Goal: Task Accomplishment & Management: Complete application form

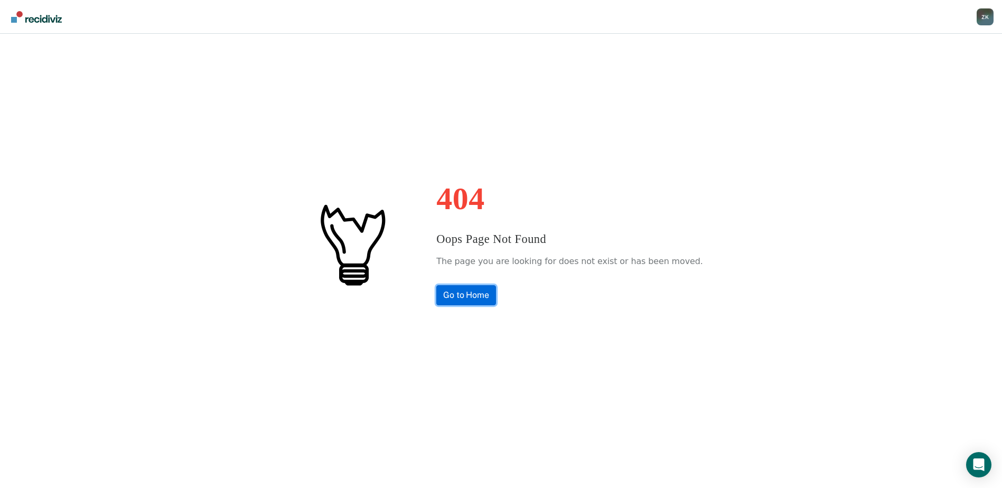
click at [494, 300] on link "Go to Home" at bounding box center [466, 295] width 60 height 20
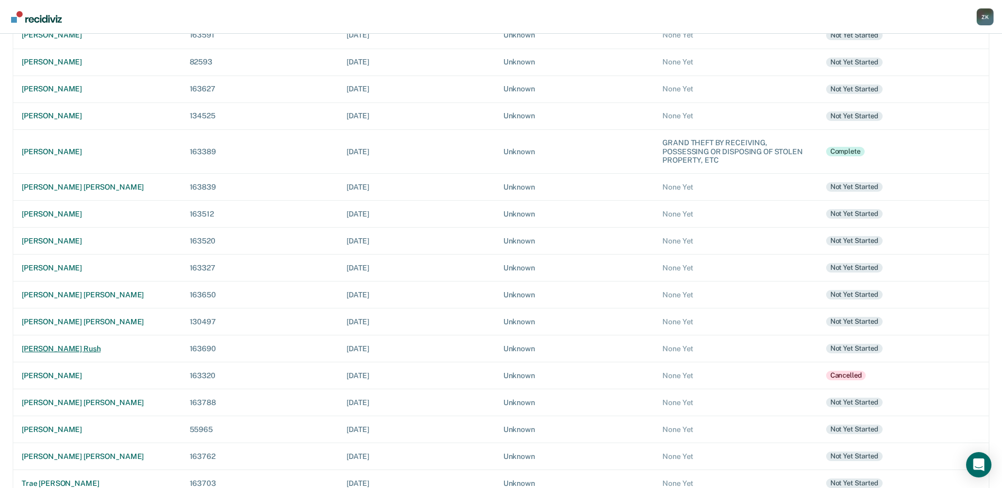
scroll to position [195, 0]
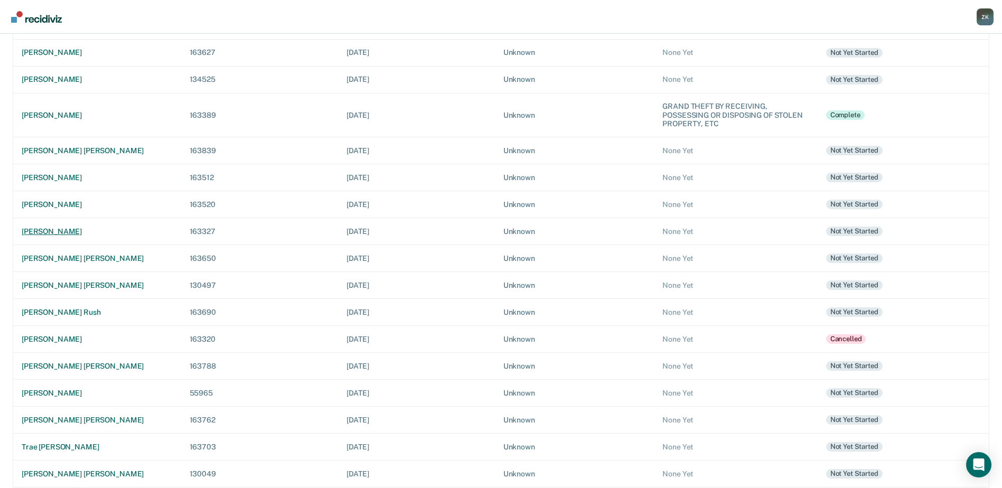
click at [62, 227] on div "[PERSON_NAME]" at bounding box center [97, 231] width 151 height 9
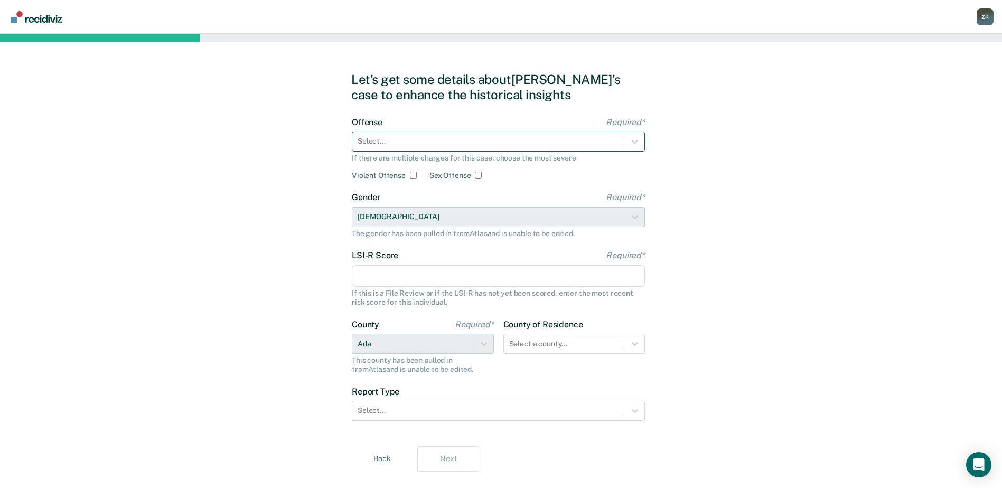
click at [464, 146] on div at bounding box center [489, 141] width 262 height 11
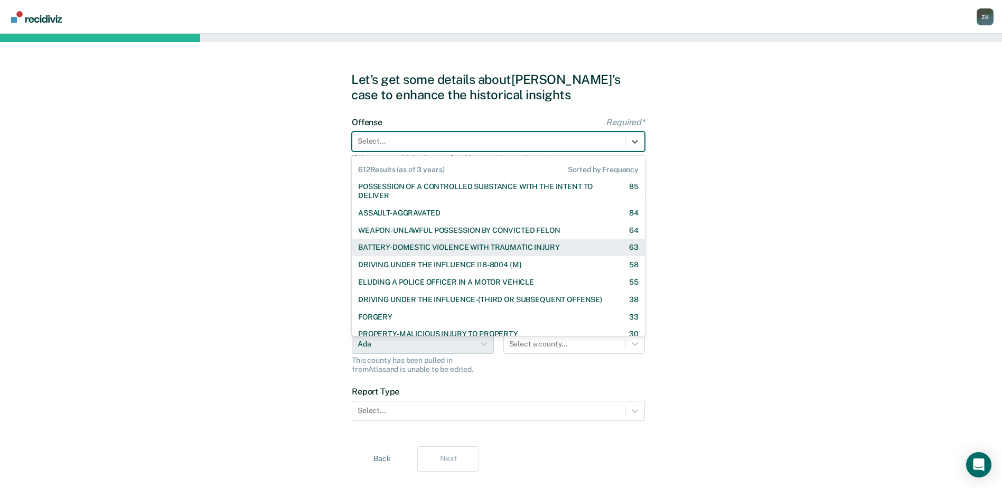
scroll to position [158, 0]
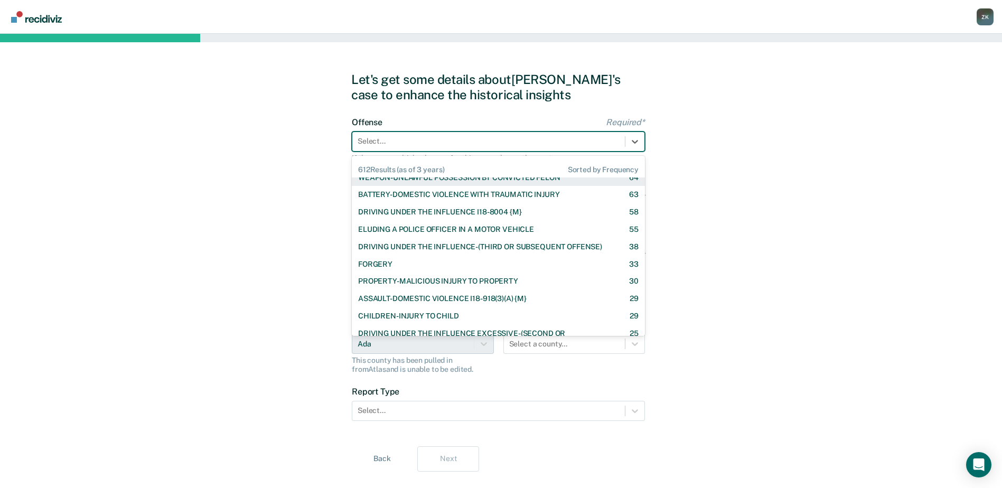
click at [470, 137] on div at bounding box center [489, 141] width 262 height 11
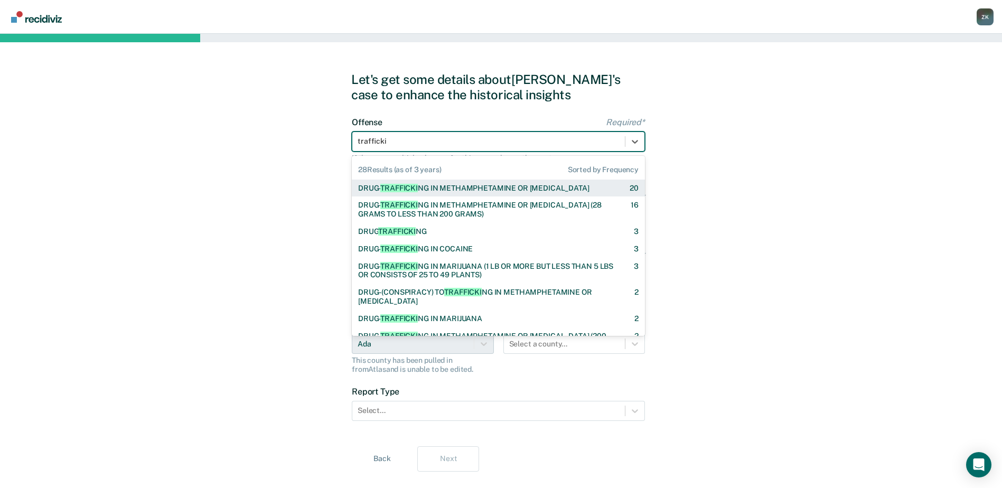
type input "traffickin"
click at [484, 185] on div "DRUG- TRAFFICKIN G IN METHAMPHETAMINE OR AMPHETAMINE" at bounding box center [473, 188] width 231 height 9
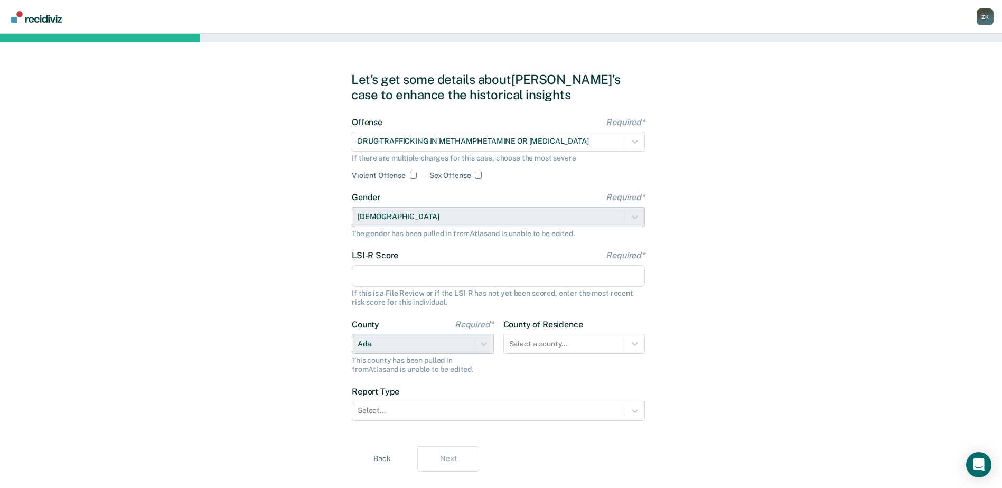
click at [435, 282] on input "LSI-R Score Required*" at bounding box center [498, 276] width 293 height 22
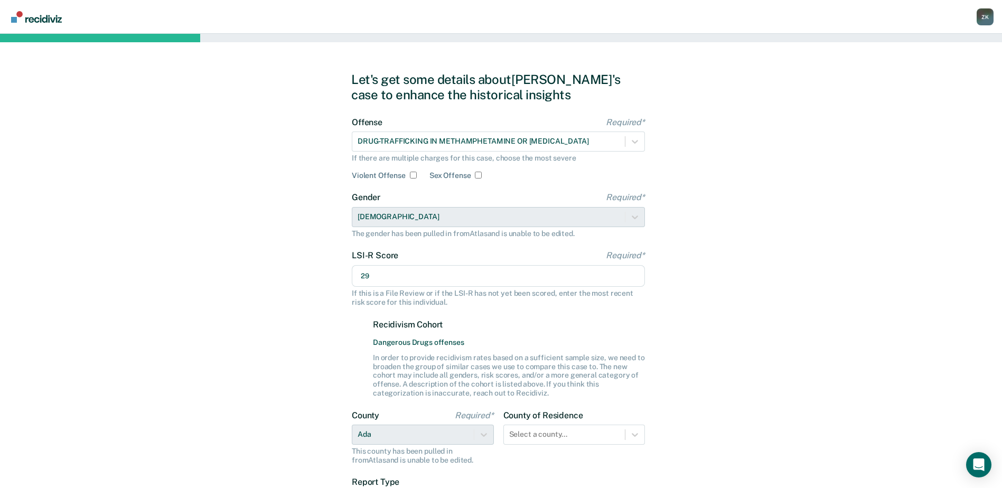
type input "29"
click at [869, 376] on div "Let's get some details about Adam's case to enhance the historical insights Off…" at bounding box center [501, 317] width 1002 height 567
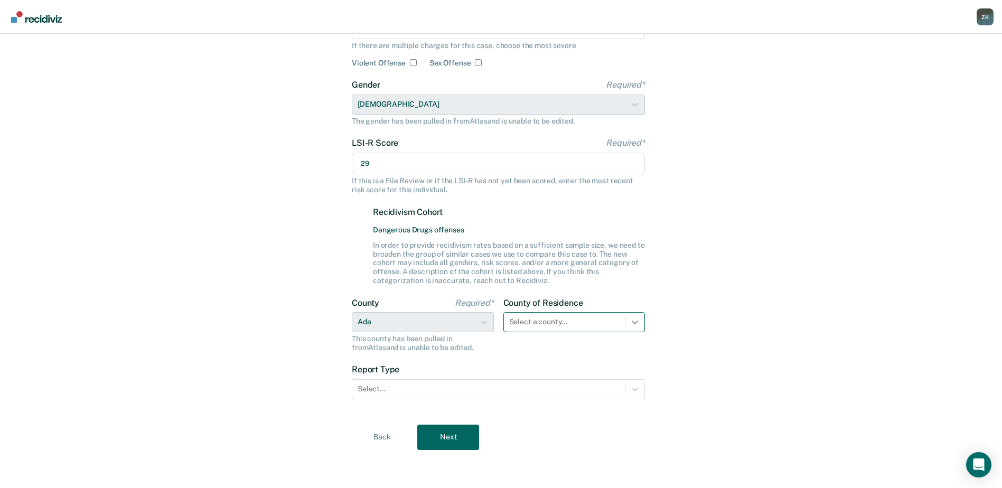
scroll to position [119, 0]
click at [636, 323] on div at bounding box center [634, 322] width 19 height 19
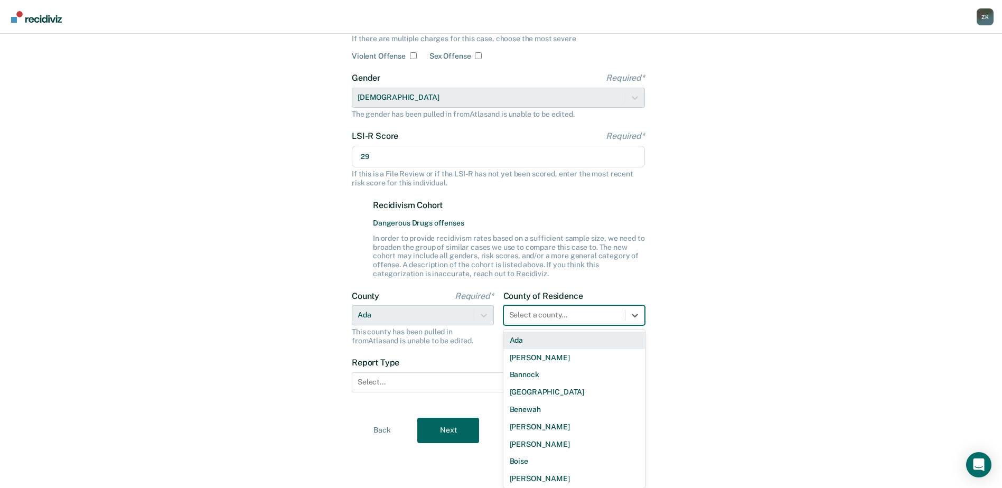
click at [606, 340] on div "Ada" at bounding box center [574, 340] width 142 height 17
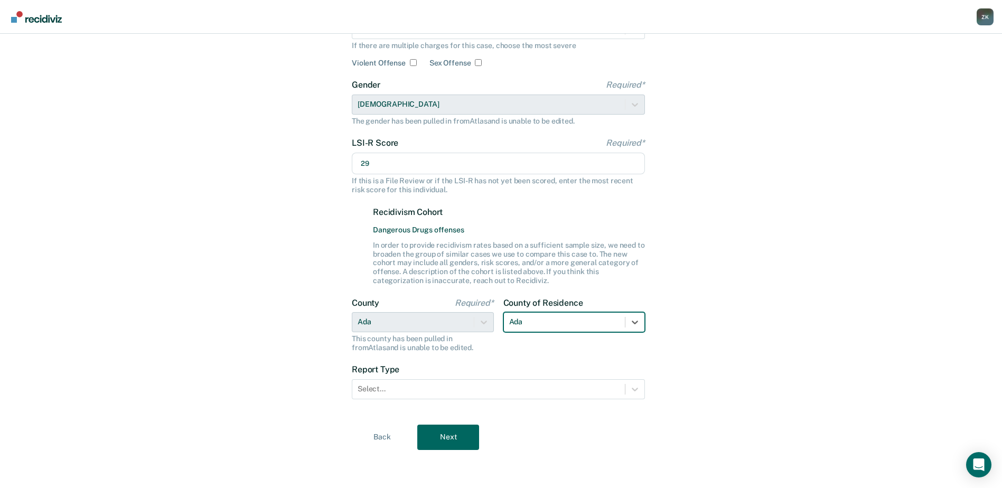
scroll to position [113, 0]
click at [763, 331] on div "Let's get some details about Adam's case to enhance the historical insights Off…" at bounding box center [501, 204] width 1002 height 567
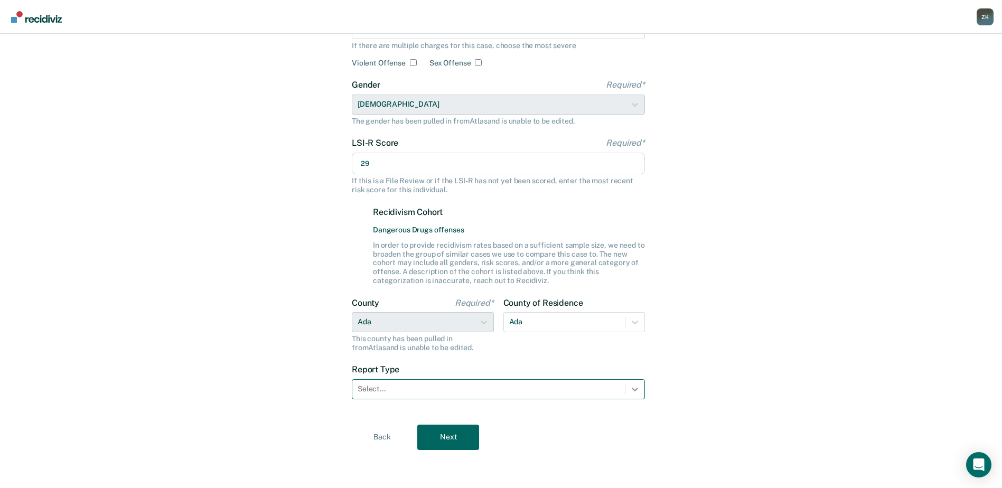
click at [637, 391] on icon at bounding box center [635, 389] width 11 height 11
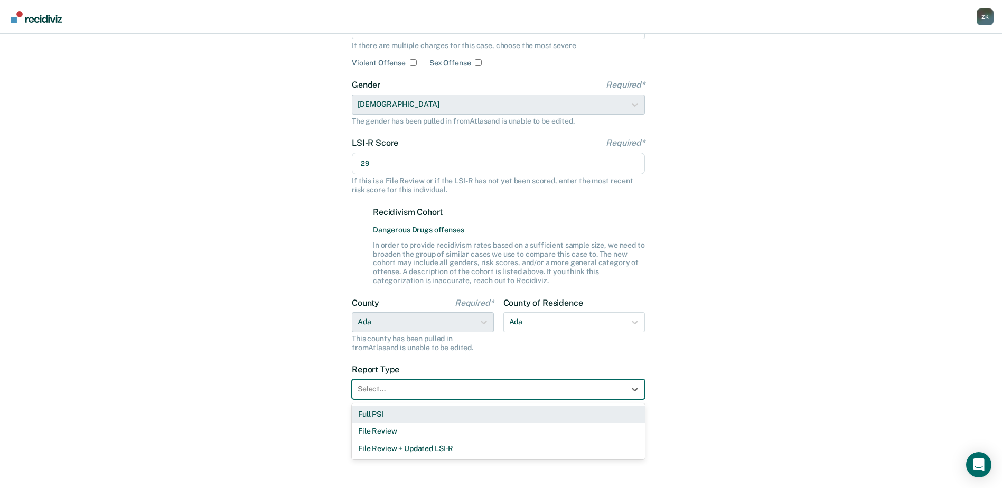
click at [480, 417] on div "Full PSI" at bounding box center [498, 414] width 293 height 17
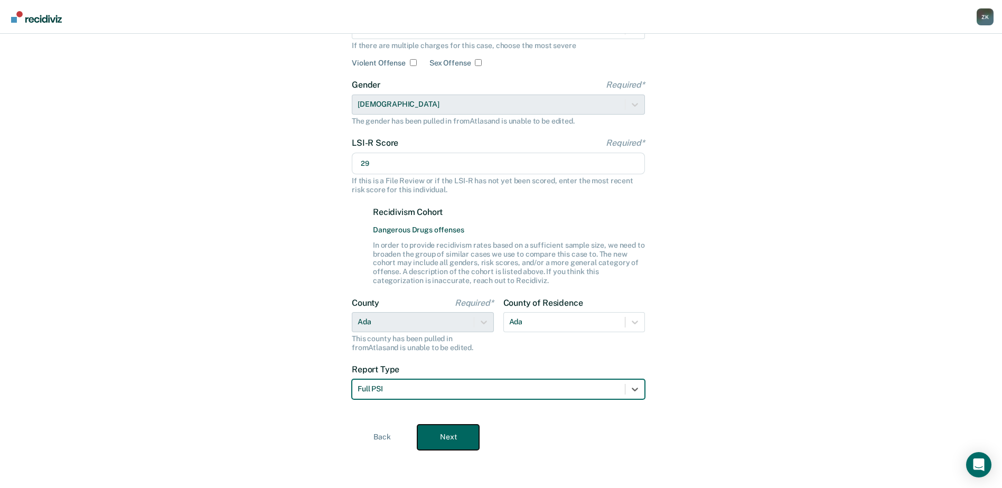
drag, startPoint x: 441, startPoint y: 443, endPoint x: 489, endPoint y: 429, distance: 49.9
click at [442, 443] on button "Next" at bounding box center [448, 437] width 62 height 25
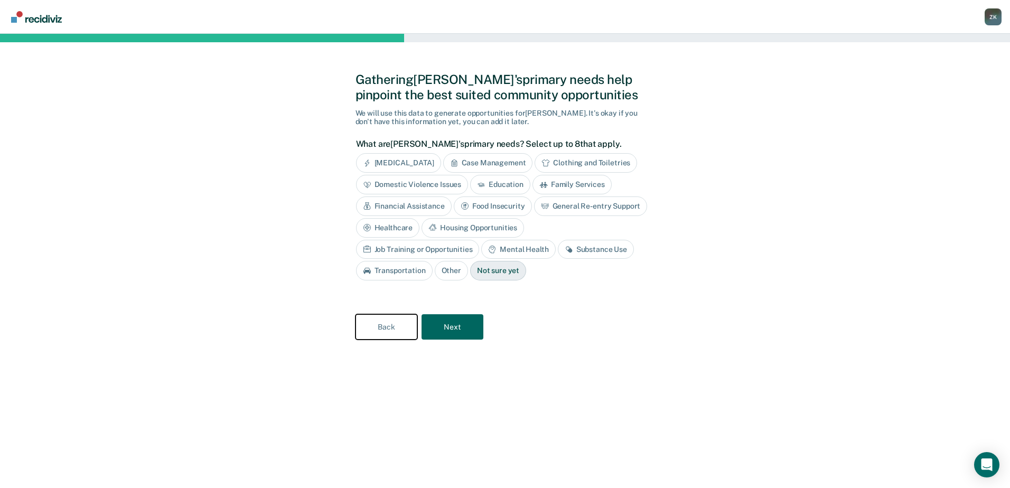
click at [384, 323] on button "Back" at bounding box center [387, 326] width 62 height 25
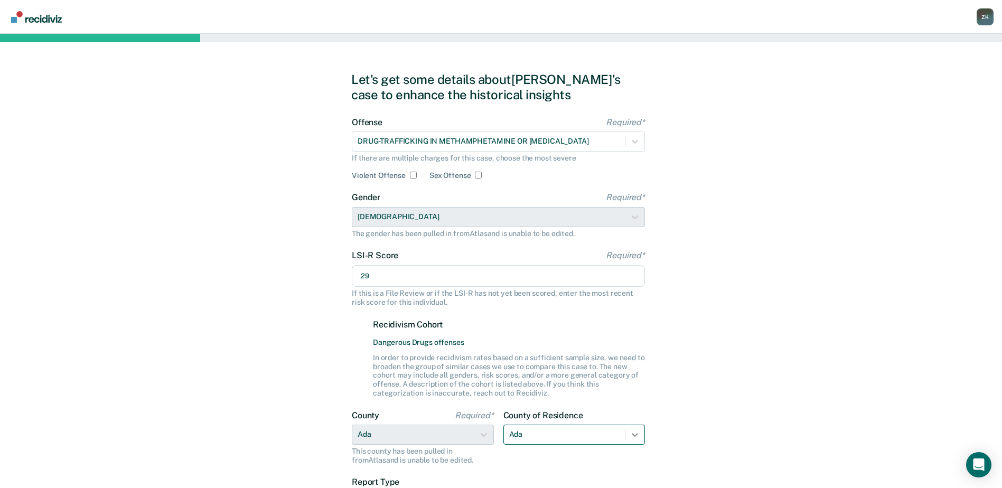
scroll to position [119, 0]
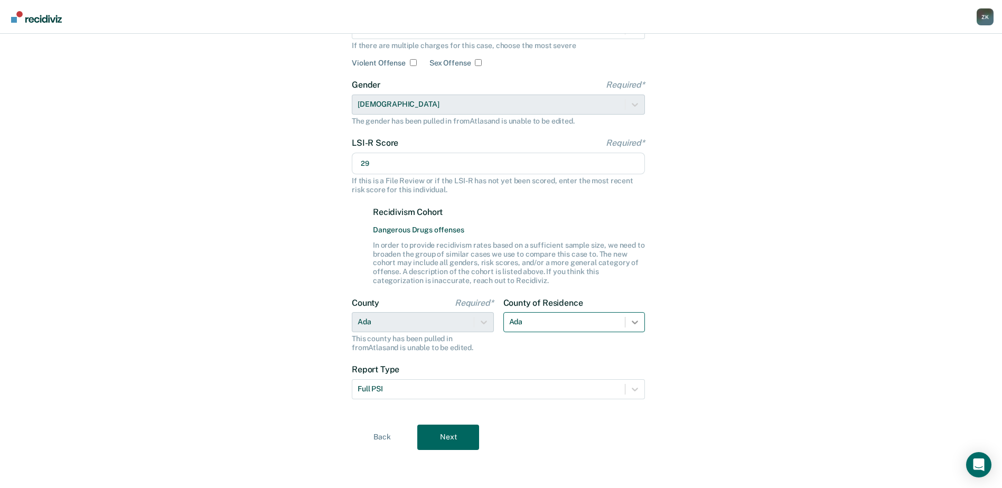
click at [629, 332] on div "Ada" at bounding box center [574, 322] width 142 height 20
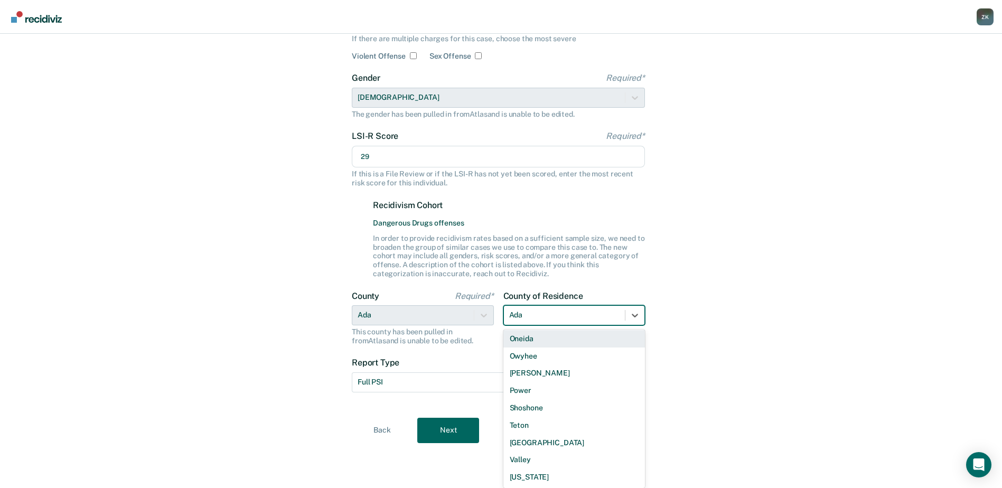
scroll to position [113, 0]
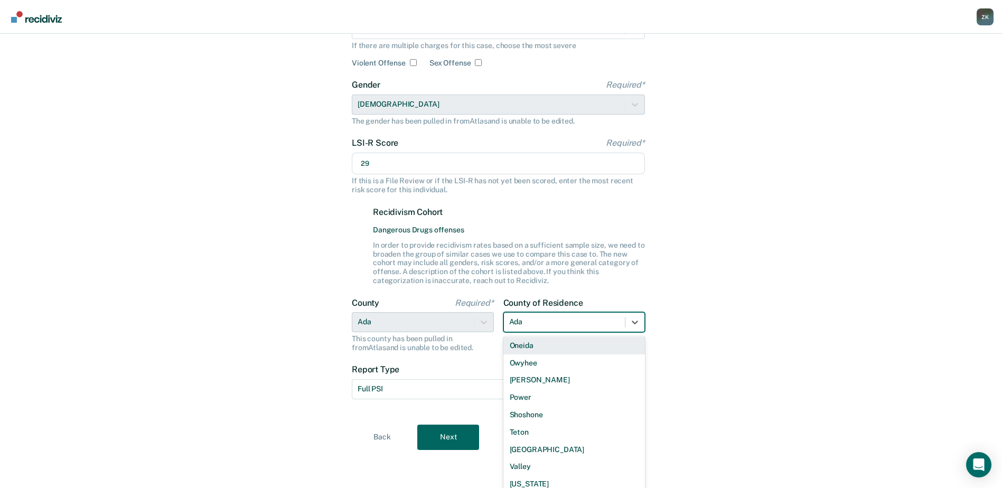
click at [821, 306] on div "Let's get some details about Adam's case to enhance the historical insights Off…" at bounding box center [501, 204] width 1002 height 567
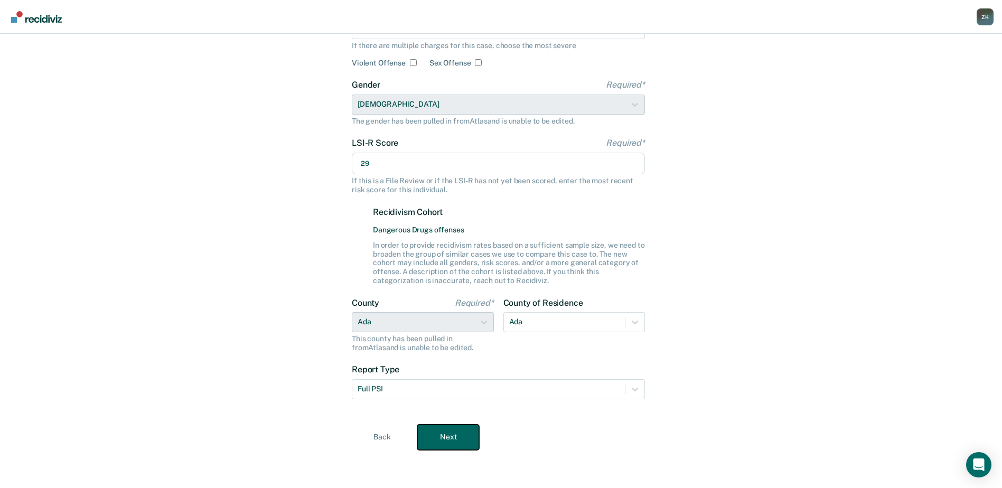
click at [459, 437] on button "Next" at bounding box center [448, 437] width 62 height 25
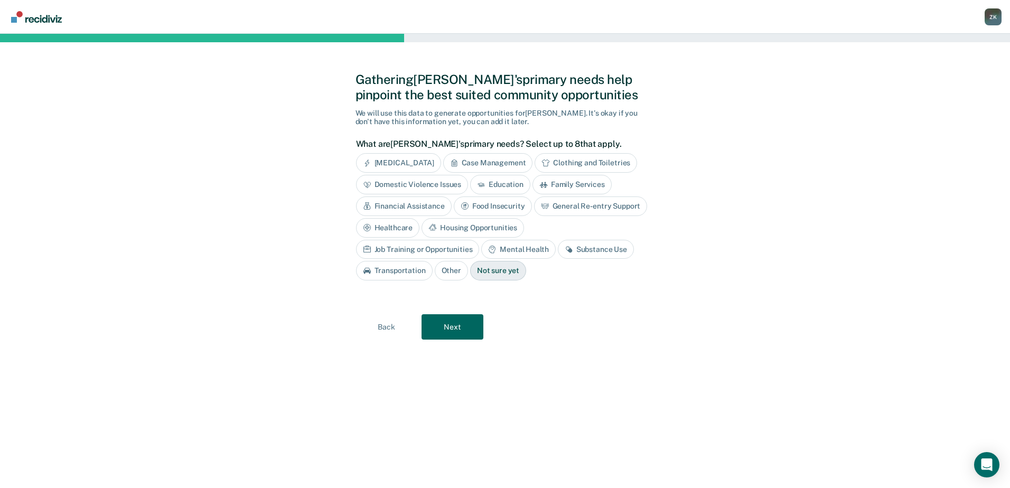
click at [480, 240] on div "Job Training or Opportunities" at bounding box center [418, 250] width 124 height 20
click at [607, 253] on div "Substance Use" at bounding box center [608, 250] width 76 height 20
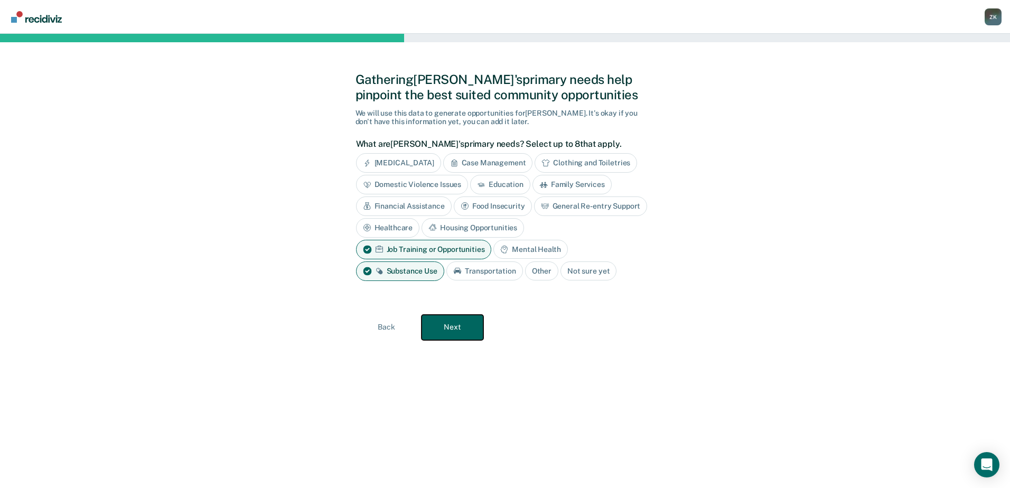
click at [452, 332] on button "Next" at bounding box center [453, 327] width 62 height 25
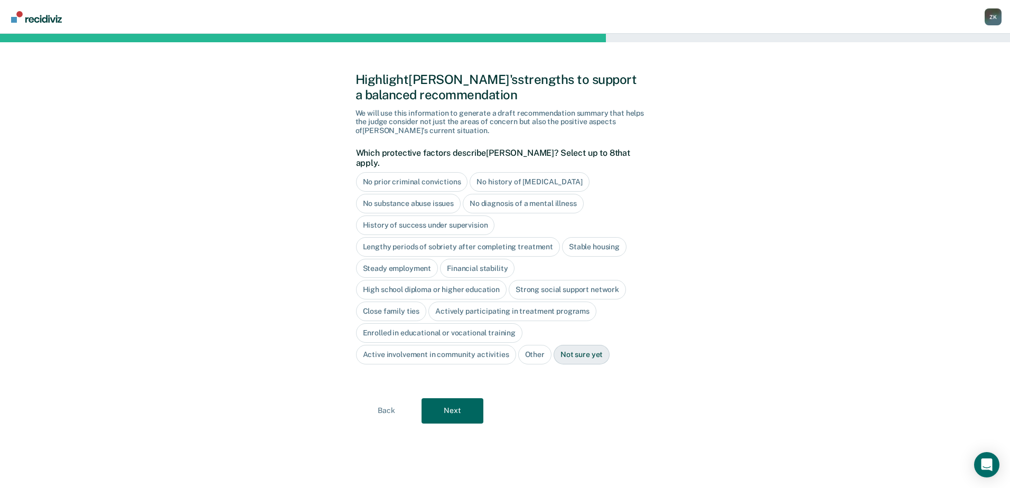
click at [524, 196] on div "No diagnosis of a mental illness" at bounding box center [523, 204] width 121 height 20
click at [454, 216] on div "History of success under supervision" at bounding box center [425, 226] width 139 height 20
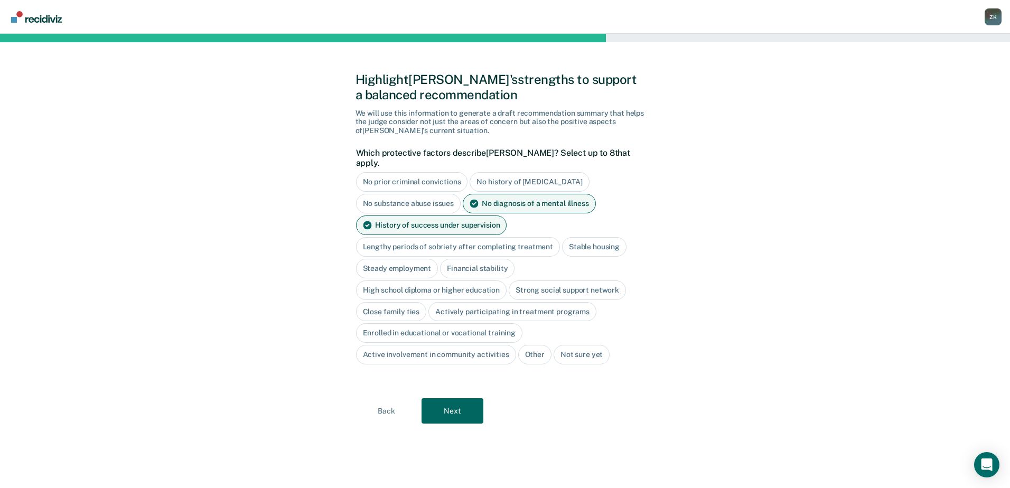
click at [544, 194] on div "No diagnosis of a mental illness" at bounding box center [529, 204] width 133 height 20
click at [419, 281] on div "High school diploma or higher education" at bounding box center [431, 291] width 151 height 20
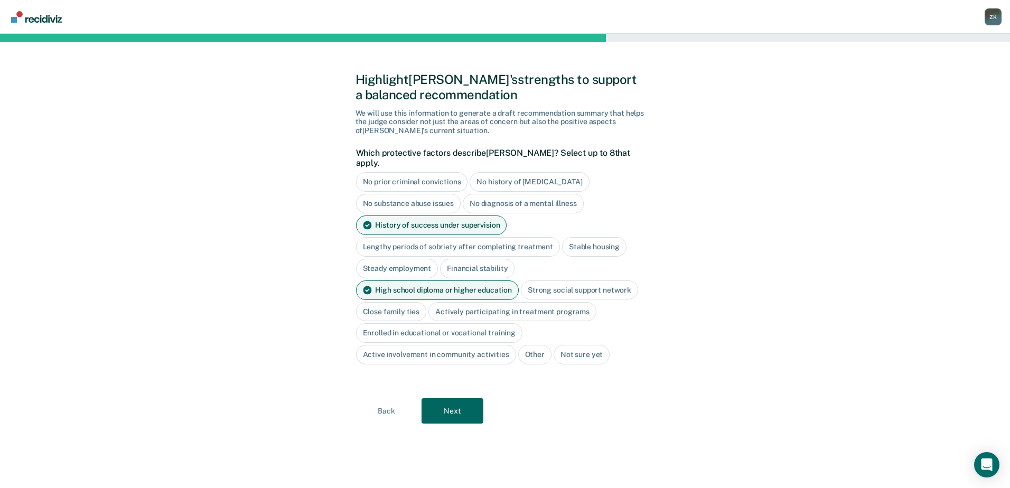
click at [402, 305] on div "Close family ties" at bounding box center [391, 312] width 71 height 20
click at [466, 403] on button "Next" at bounding box center [453, 410] width 62 height 25
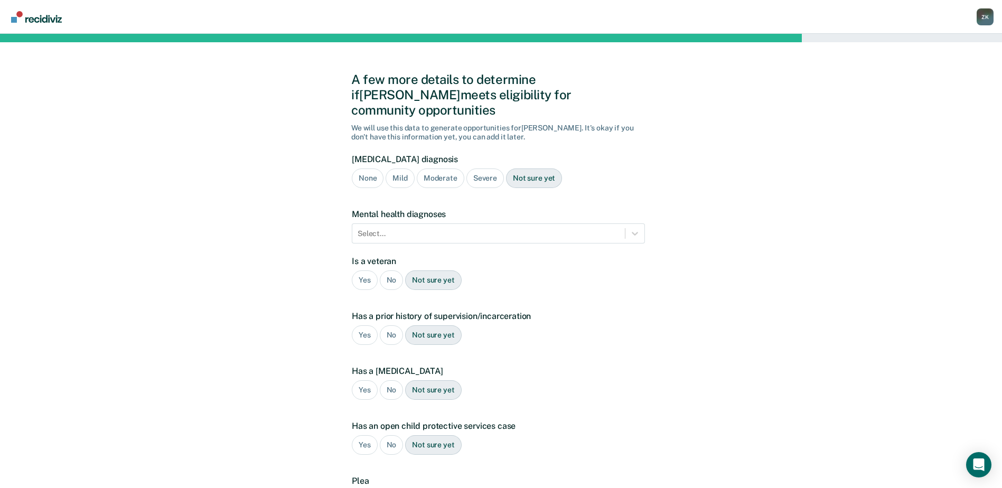
click at [372, 169] on div "None" at bounding box center [368, 179] width 32 height 20
click at [392, 270] on div "No" at bounding box center [392, 280] width 24 height 20
click at [362, 325] on div "Yes" at bounding box center [365, 335] width 26 height 20
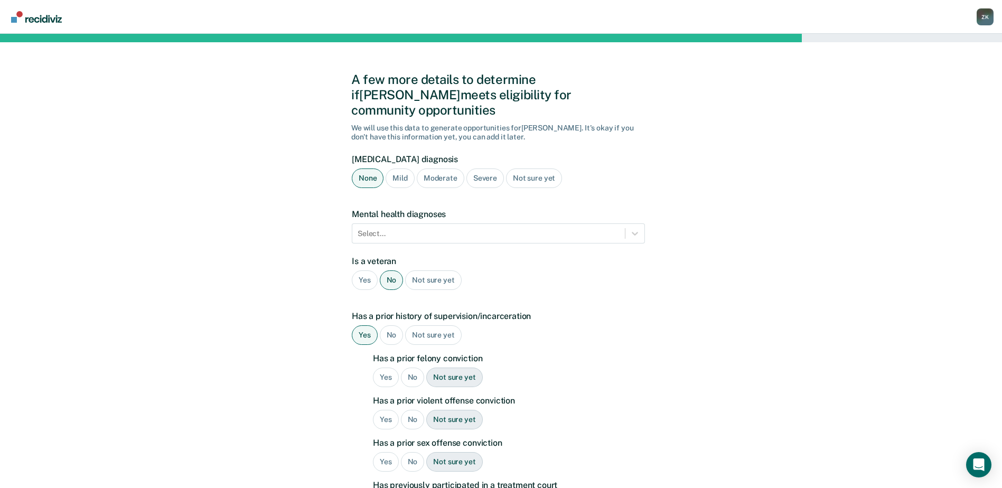
click at [412, 368] on div "No" at bounding box center [413, 378] width 24 height 20
click at [382, 410] on div "Yes" at bounding box center [386, 420] width 26 height 20
click at [410, 452] on div "No" at bounding box center [413, 462] width 24 height 20
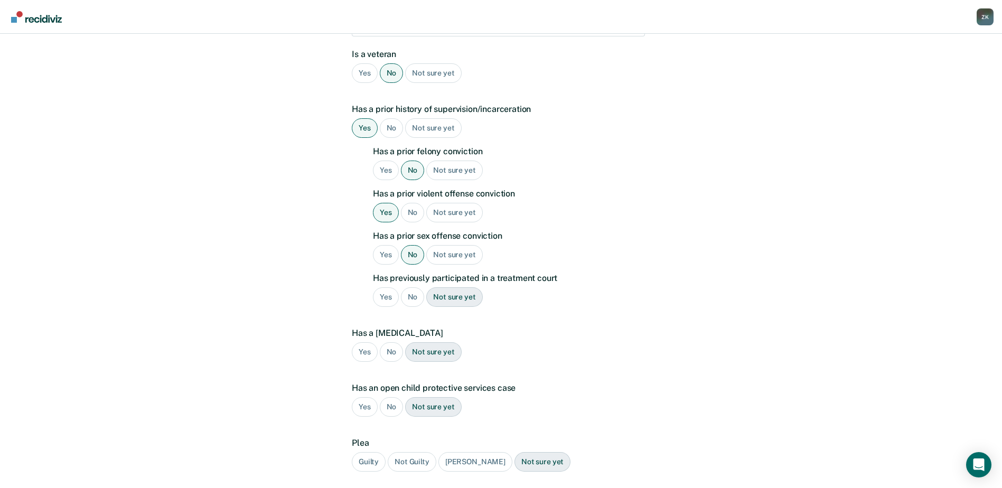
scroll to position [211, 0]
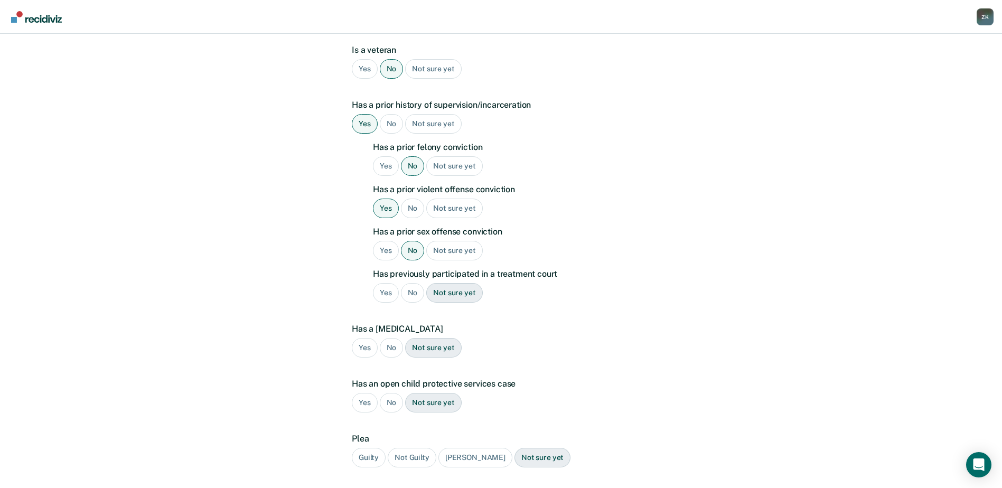
click at [412, 283] on div "No" at bounding box center [413, 293] width 24 height 20
click at [391, 338] on div "No" at bounding box center [392, 348] width 24 height 20
click at [391, 393] on div "No" at bounding box center [392, 403] width 24 height 20
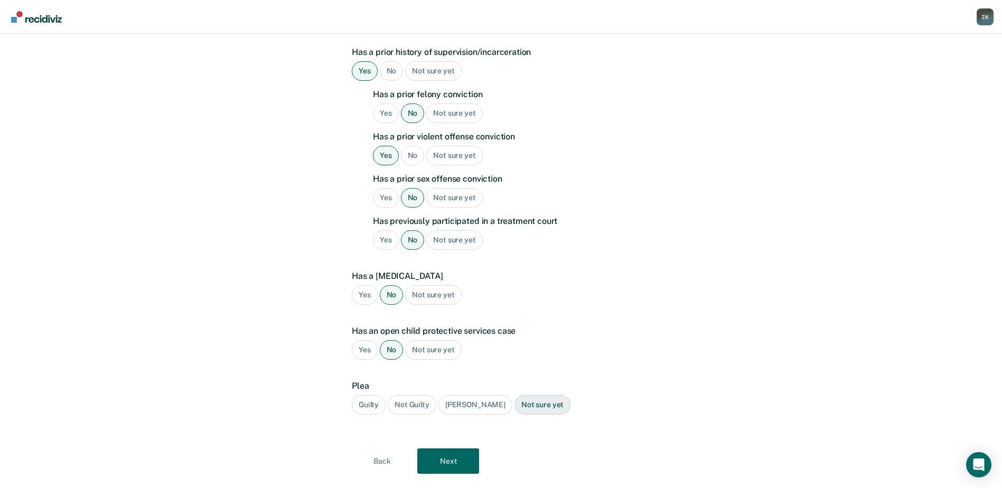
scroll to position [273, 0]
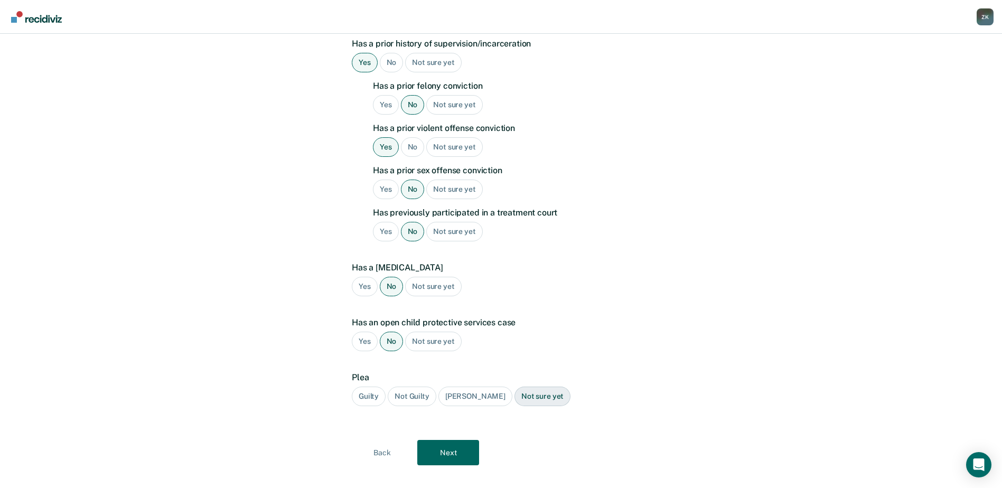
click at [419, 387] on div "Not Guilty" at bounding box center [412, 397] width 49 height 20
click at [447, 441] on button "Next" at bounding box center [448, 452] width 62 height 25
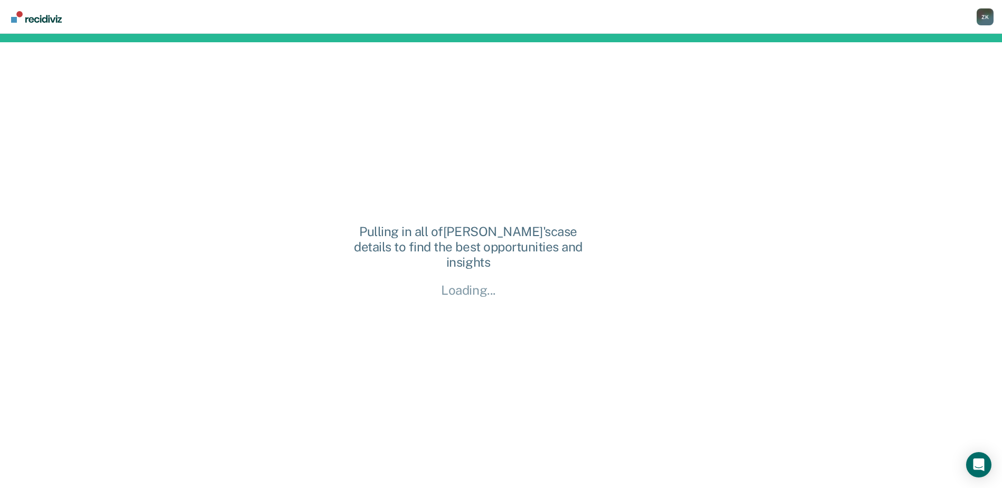
scroll to position [0, 0]
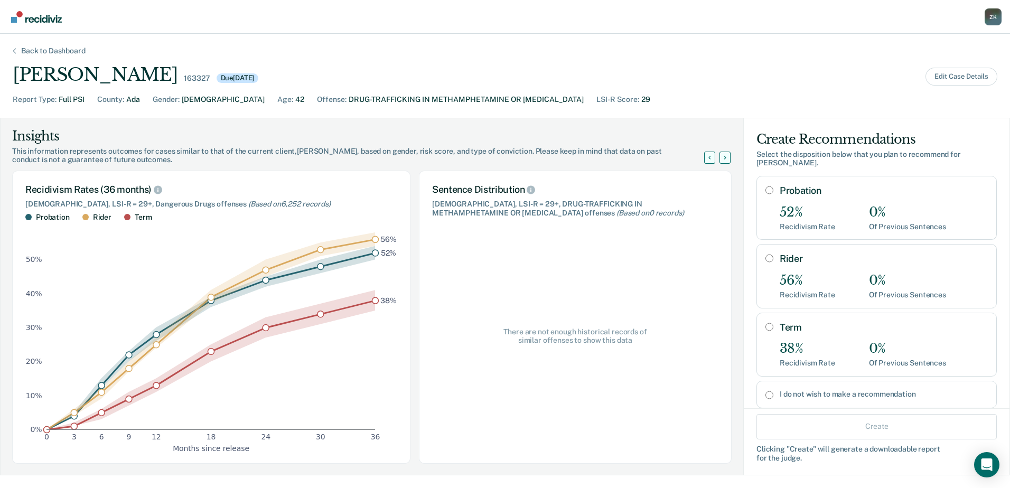
click at [765, 391] on input "I do not wish to make a recommendation" at bounding box center [769, 395] width 8 height 8
radio input "true"
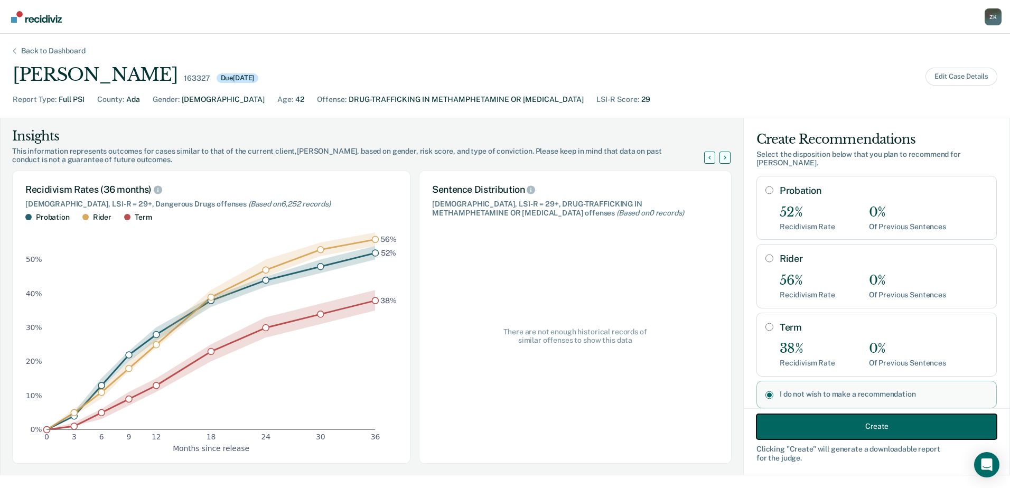
click at [877, 428] on button "Create" at bounding box center [876, 426] width 240 height 25
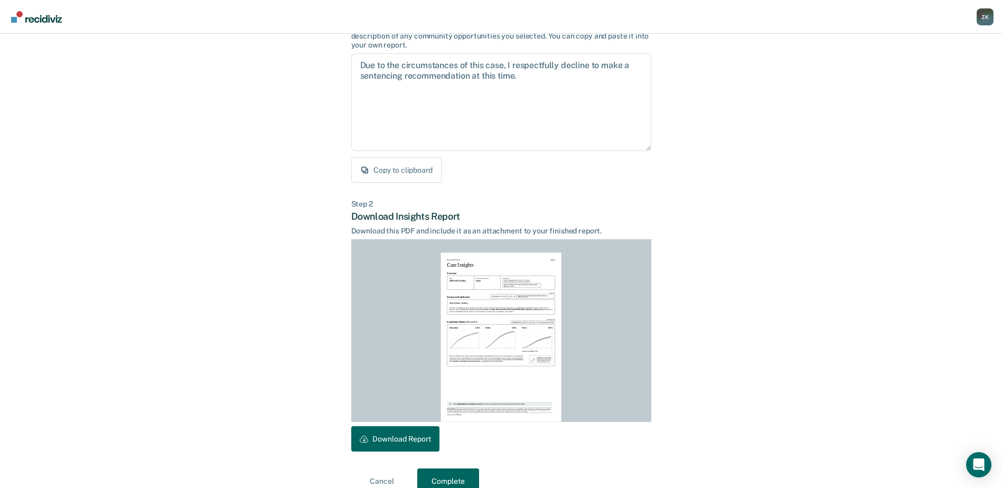
scroll to position [114, 0]
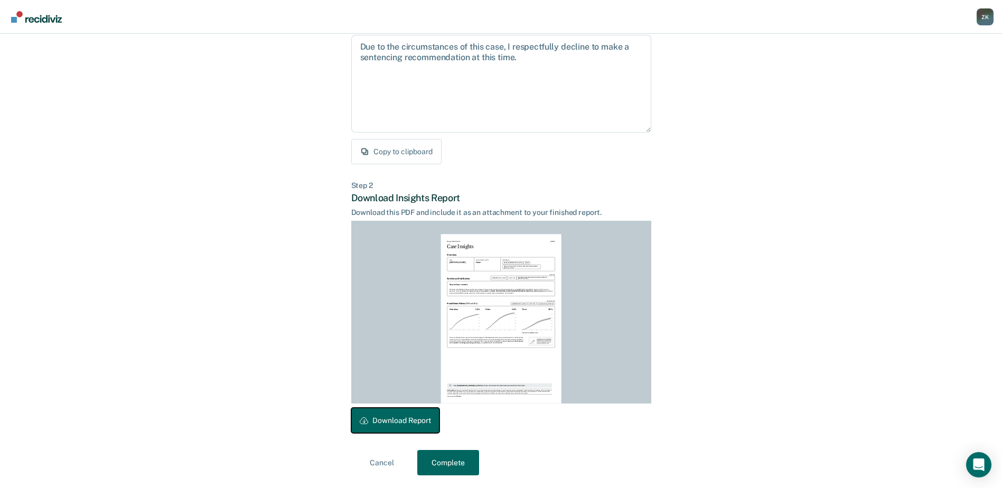
click at [393, 424] on button "Download Report" at bounding box center [395, 420] width 88 height 25
click at [461, 466] on button "Complete" at bounding box center [448, 462] width 62 height 25
